Goal: Task Accomplishment & Management: Use online tool/utility

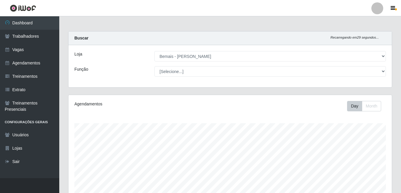
select select "230"
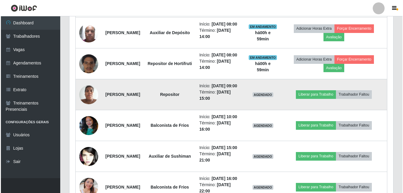
scroll to position [123, 324]
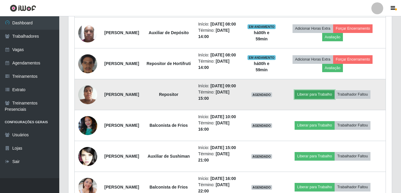
click at [309, 98] on button "Liberar para Trabalho" at bounding box center [315, 94] width 40 height 8
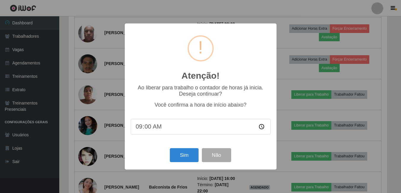
scroll to position [123, 321]
click at [187, 153] on button "Sim" at bounding box center [185, 155] width 29 height 14
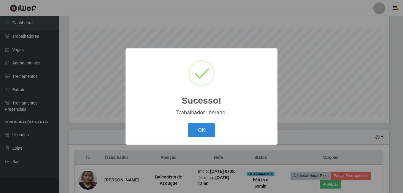
click at [188, 123] on button "OK" at bounding box center [202, 130] width 28 height 14
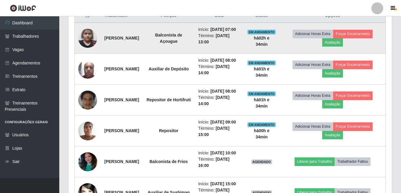
scroll to position [274, 0]
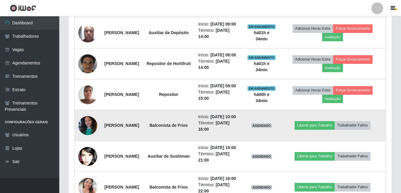
click at [83, 138] on img at bounding box center [87, 125] width 19 height 25
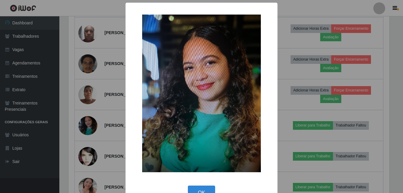
click at [84, 141] on div "× OK Cancel" at bounding box center [201, 96] width 403 height 193
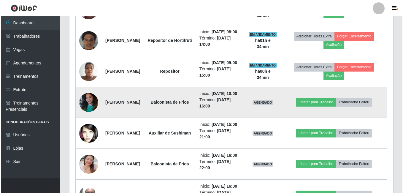
scroll to position [303, 0]
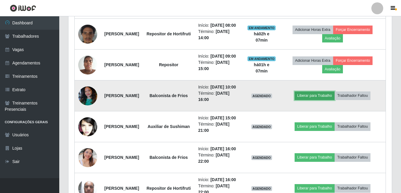
click at [322, 100] on button "Liberar para Trabalho" at bounding box center [315, 95] width 40 height 8
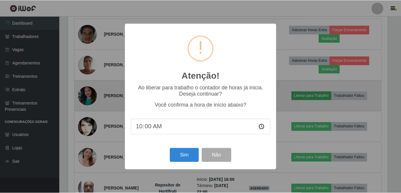
scroll to position [123, 321]
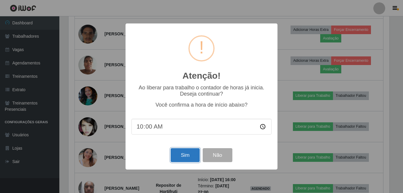
click at [184, 152] on button "Sim" at bounding box center [185, 155] width 29 height 14
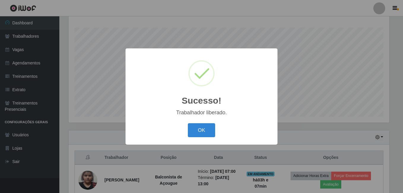
click at [188, 123] on button "OK" at bounding box center [202, 130] width 28 height 14
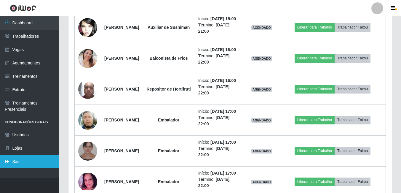
scroll to position [370, 0]
